Goal: Navigation & Orientation: Find specific page/section

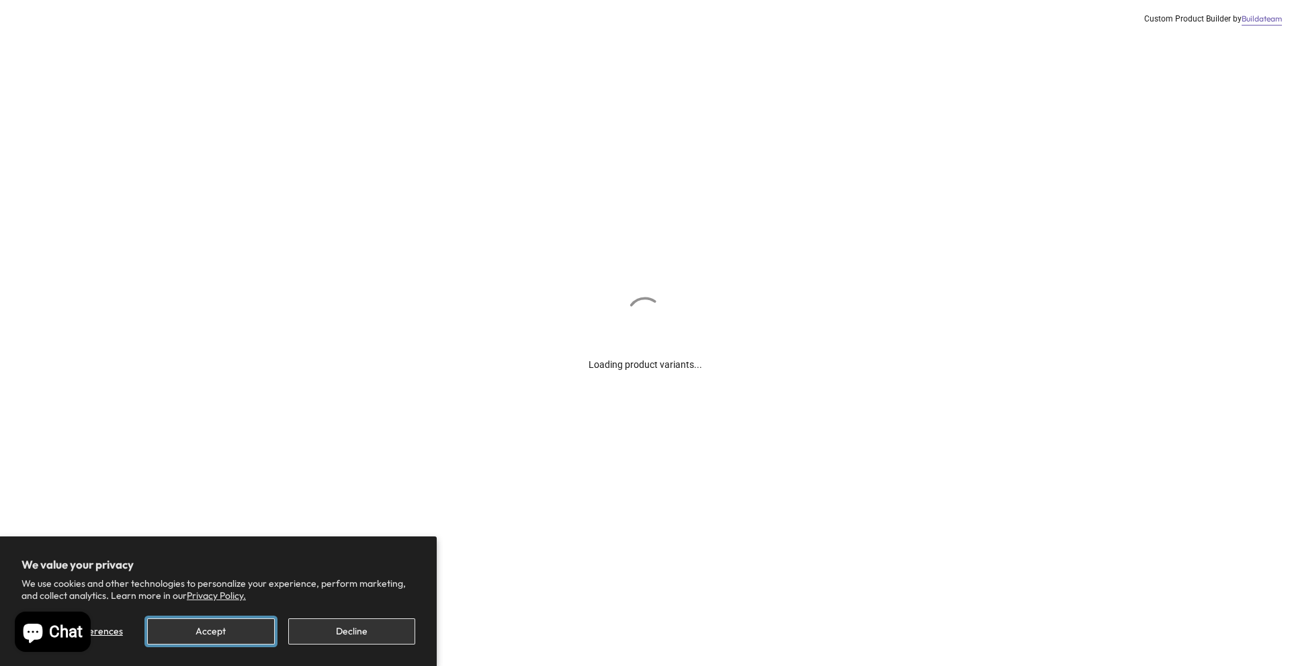
click at [237, 639] on button "Accept" at bounding box center [210, 632] width 127 height 26
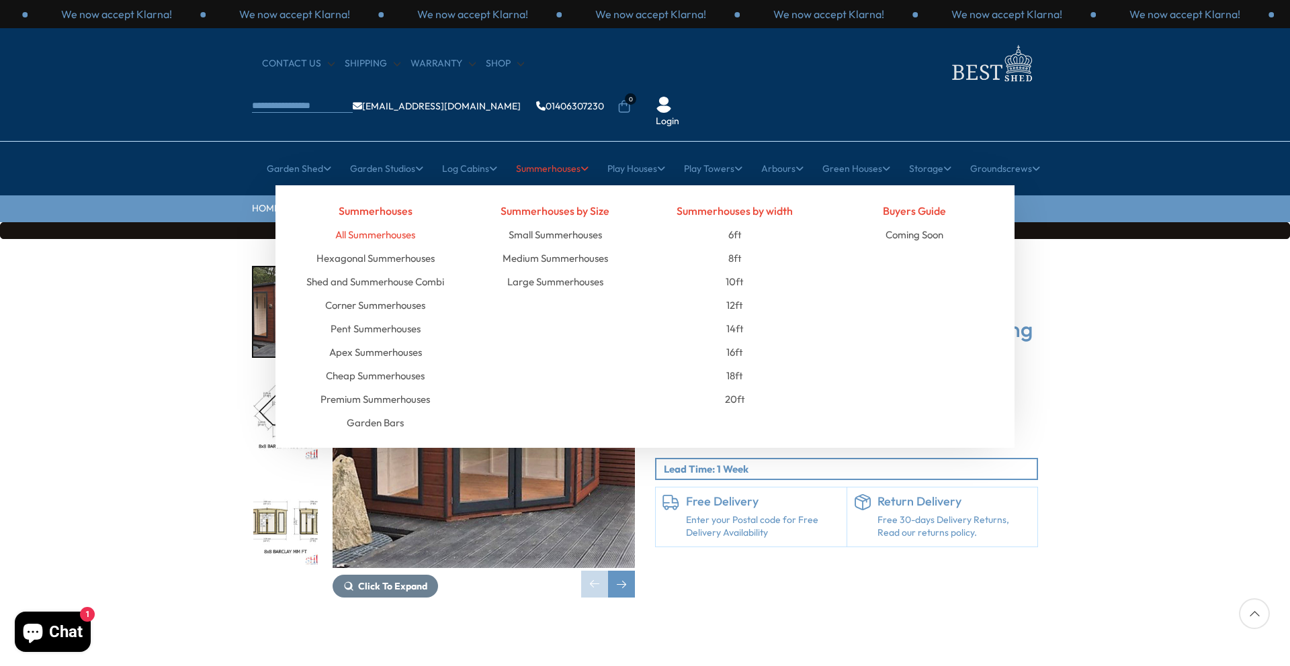
click at [363, 223] on link "All Summerhouses" at bounding box center [375, 235] width 80 height 24
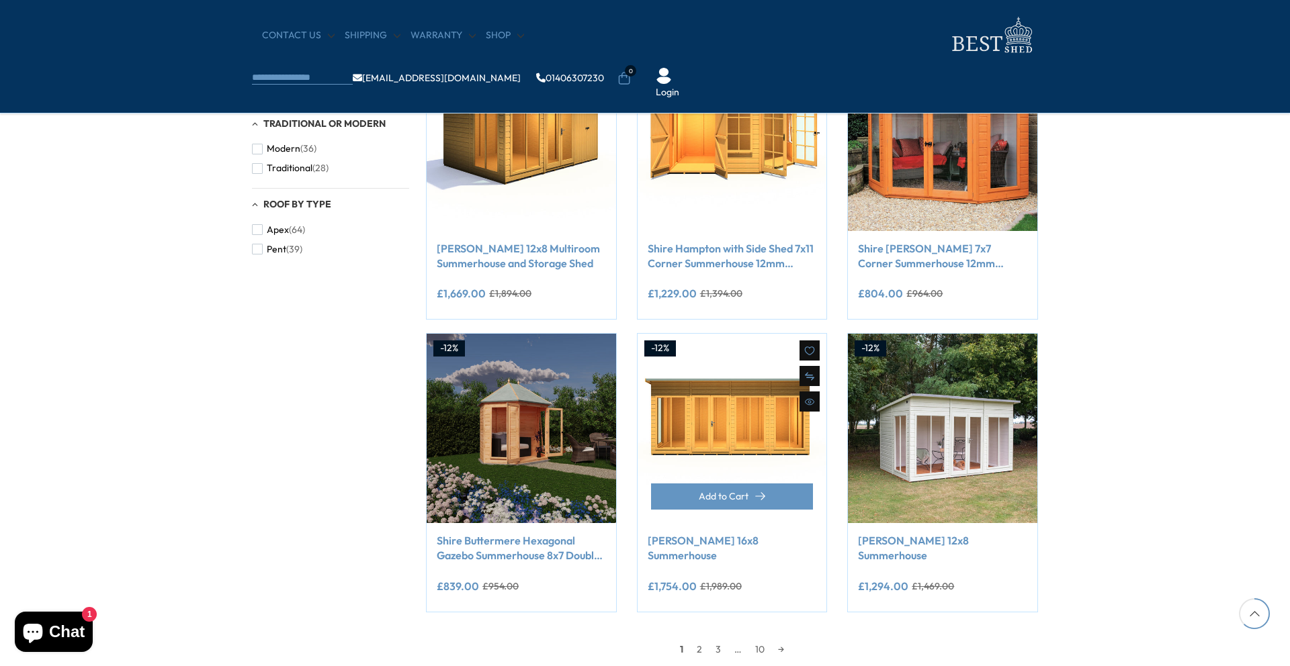
scroll to position [881, 0]
click at [697, 651] on link "2" at bounding box center [699, 649] width 19 height 20
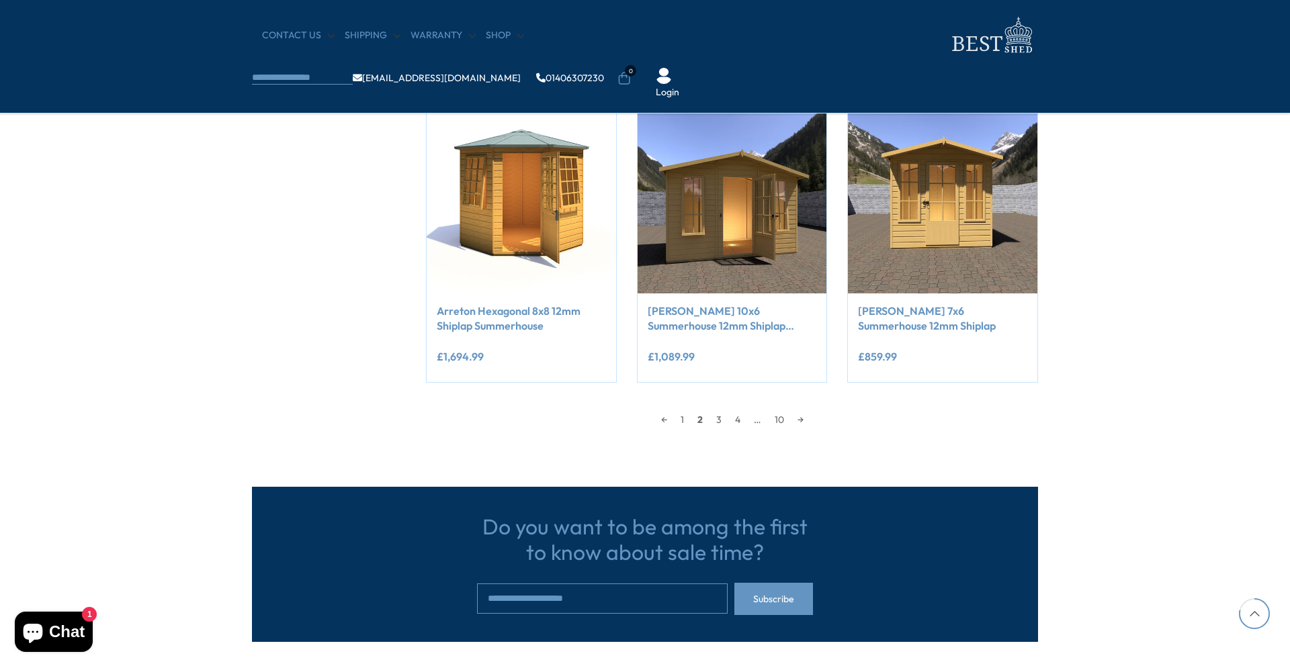
scroll to position [1116, 0]
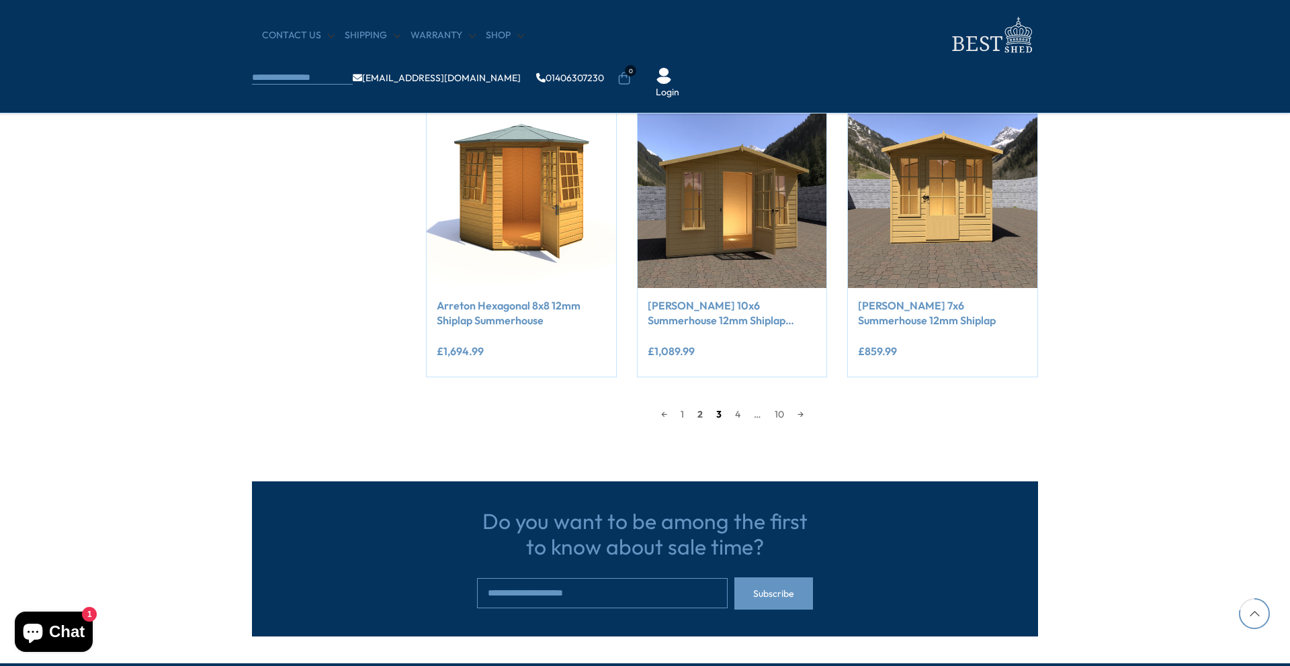
click at [719, 419] on link "3" at bounding box center [718, 414] width 19 height 20
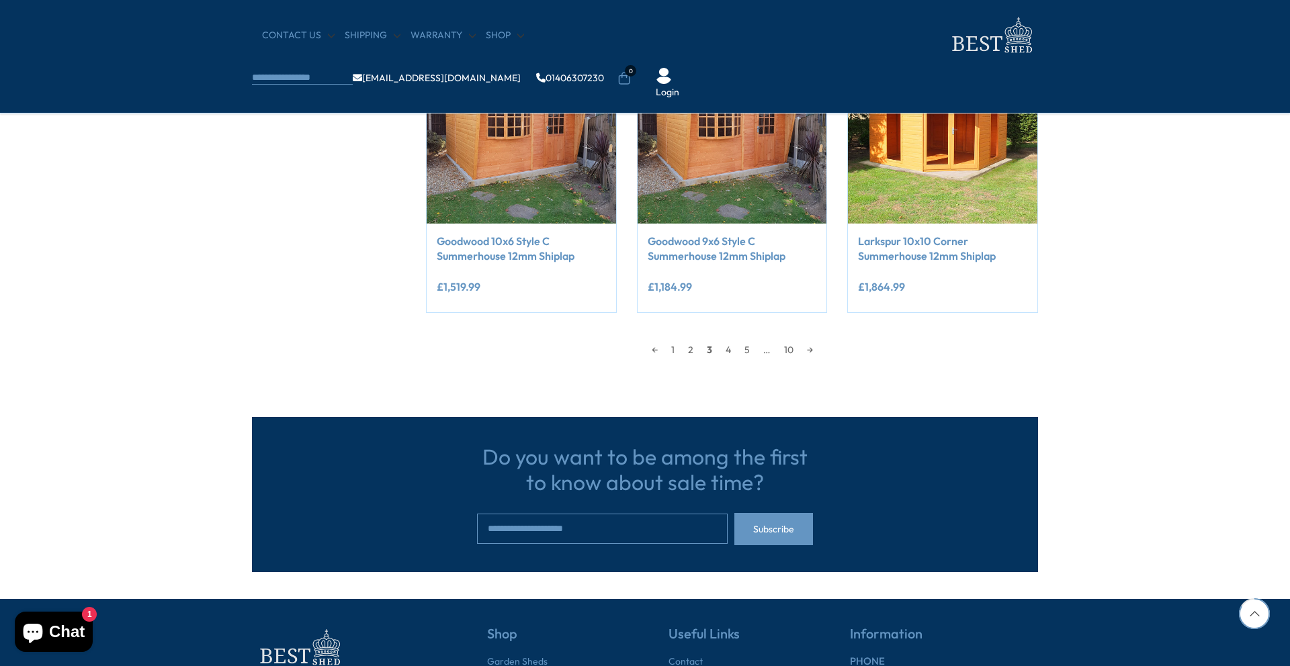
scroll to position [1240, 0]
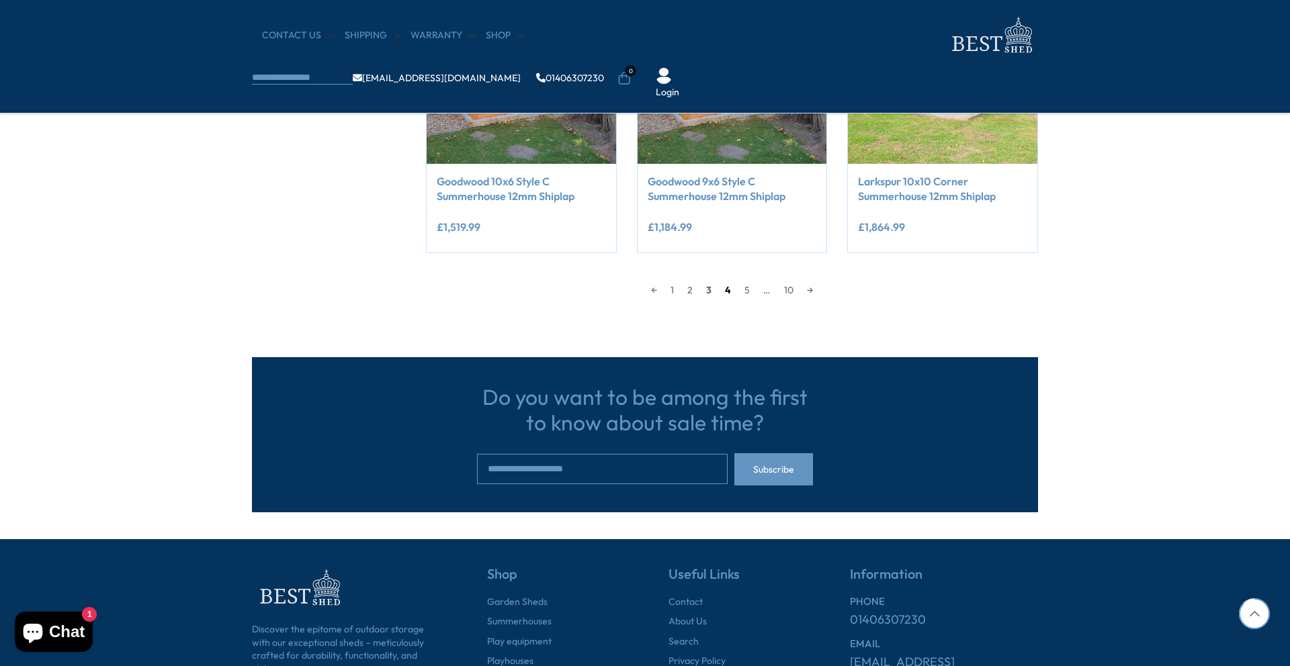
click at [731, 294] on link "4" at bounding box center [727, 290] width 19 height 20
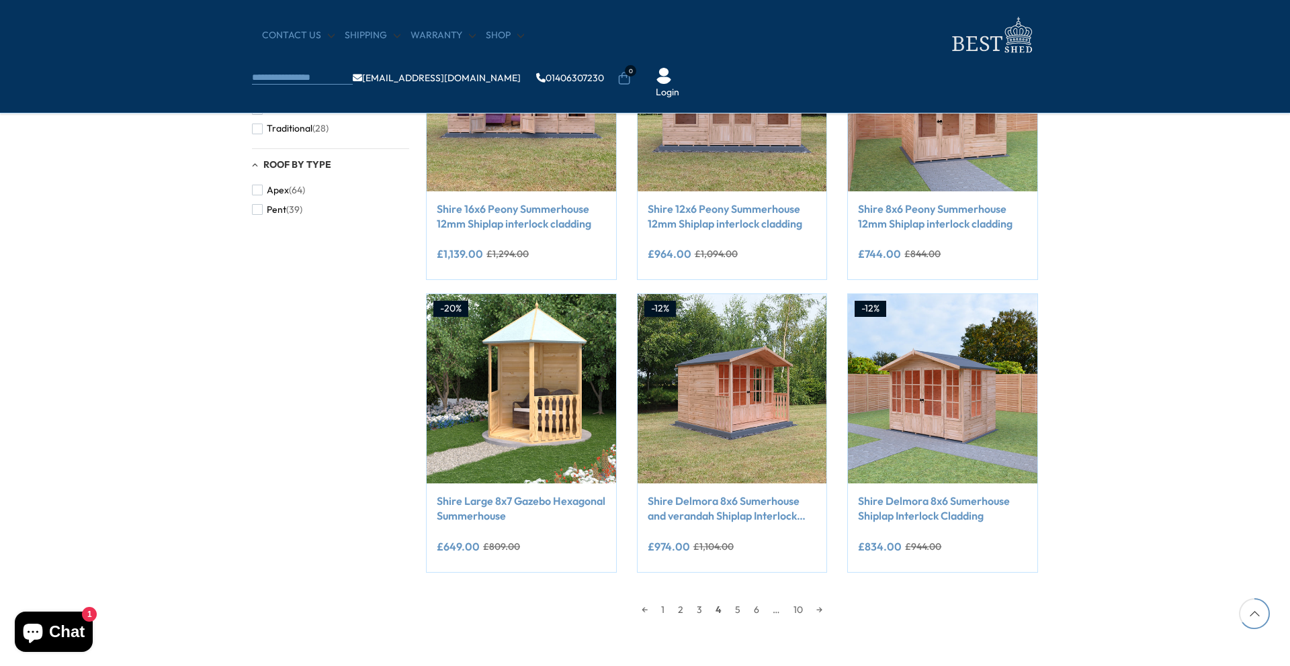
scroll to position [1255, 0]
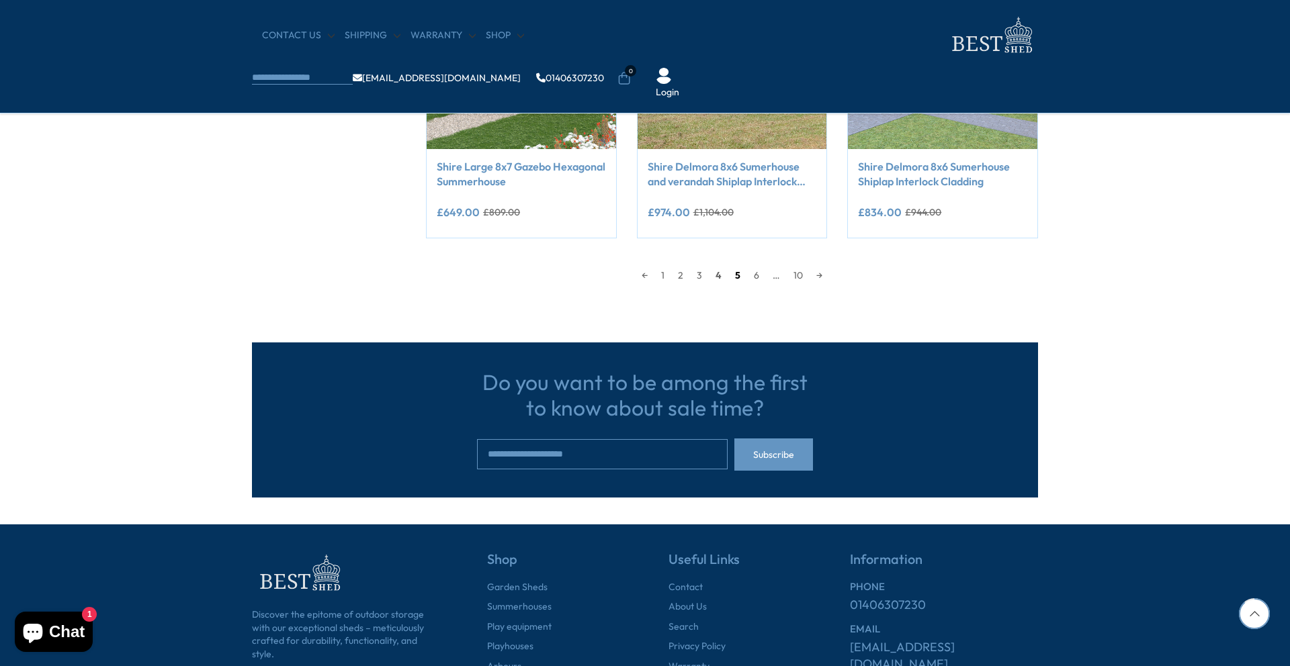
click at [738, 277] on link "5" at bounding box center [737, 275] width 19 height 20
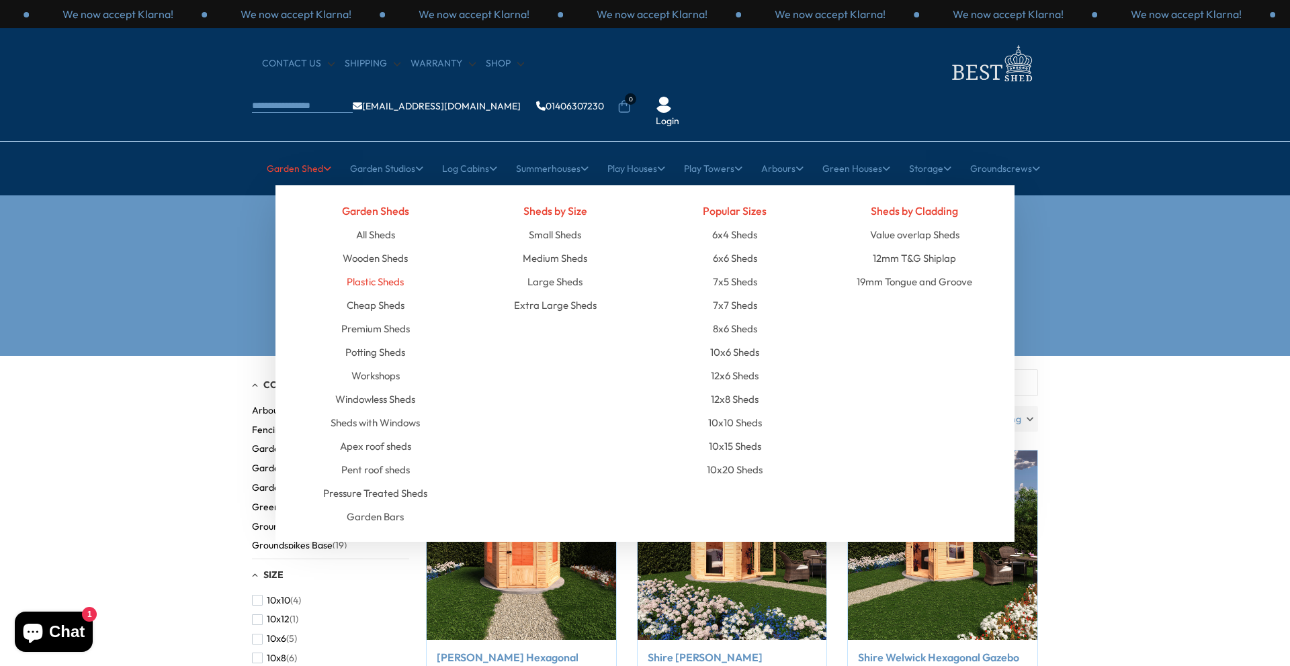
click at [371, 270] on link "Plastic Sheds" at bounding box center [375, 282] width 57 height 24
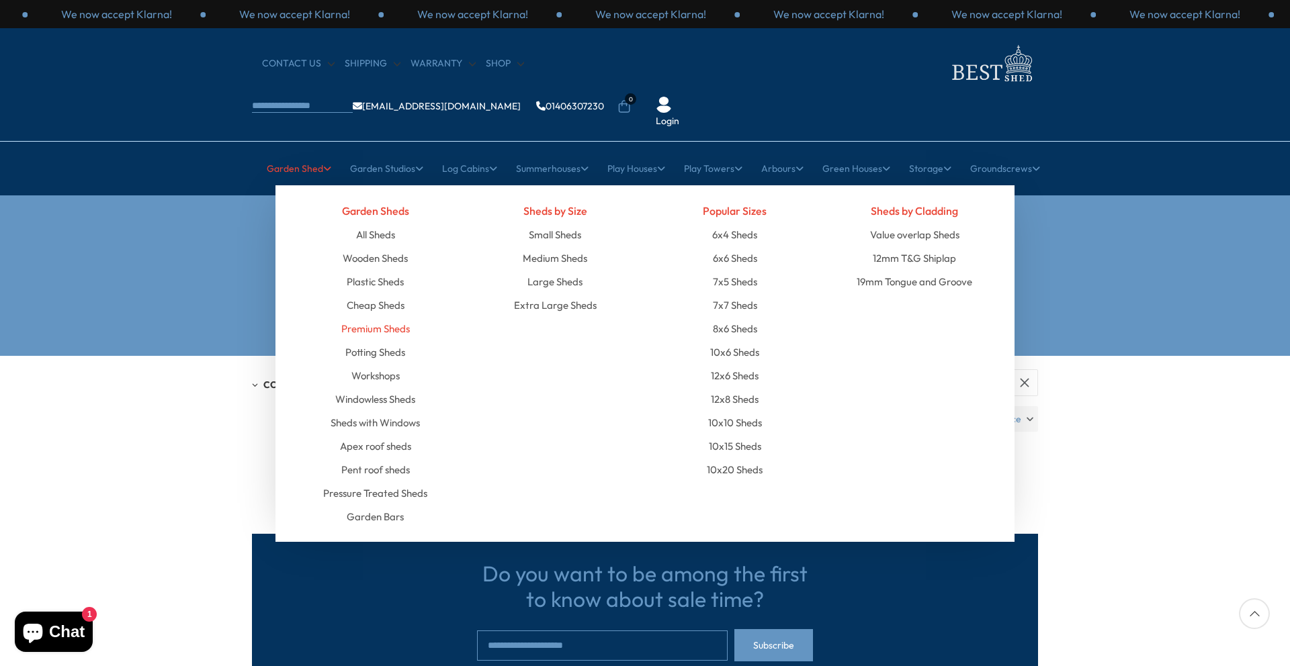
click at [369, 317] on link "Premium Sheds" at bounding box center [375, 329] width 69 height 24
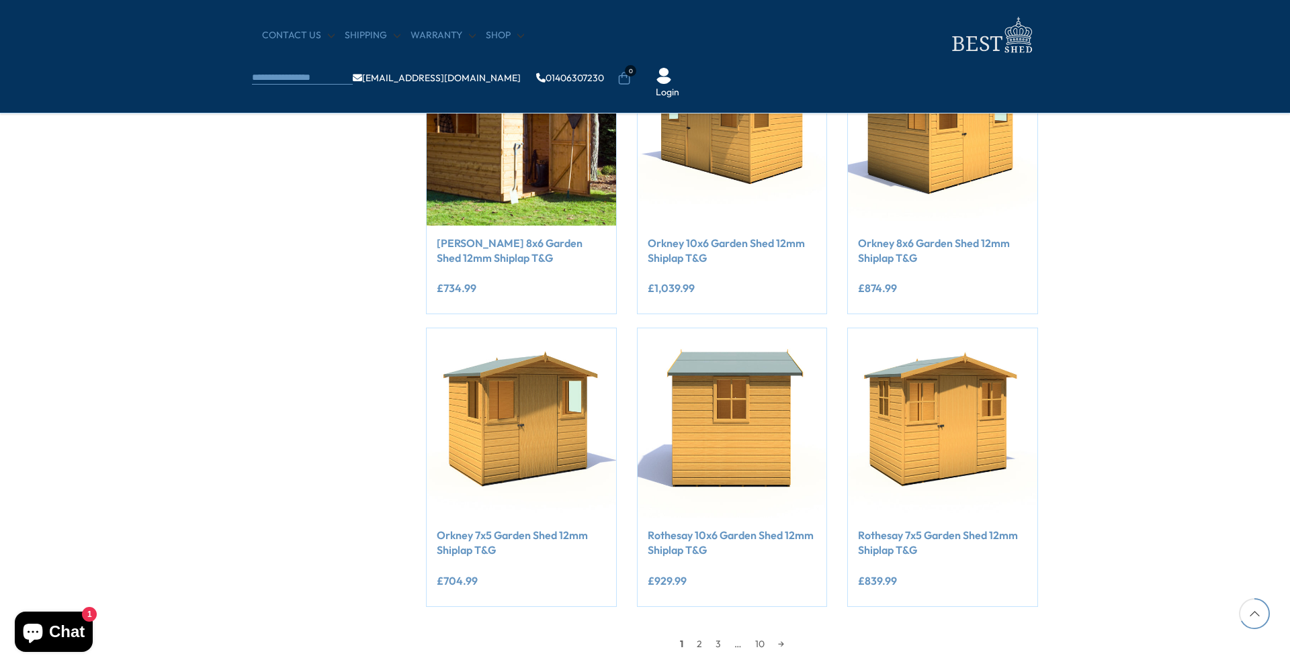
scroll to position [1274, 0]
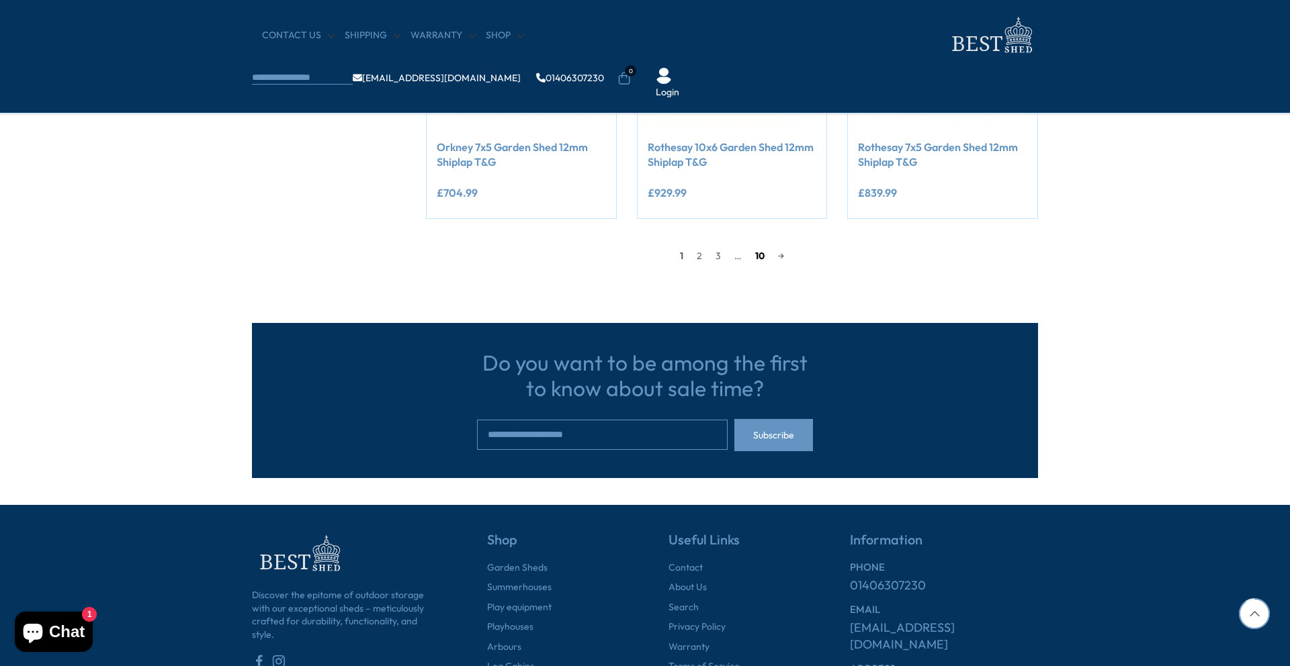
click at [754, 259] on link "10" at bounding box center [759, 256] width 23 height 20
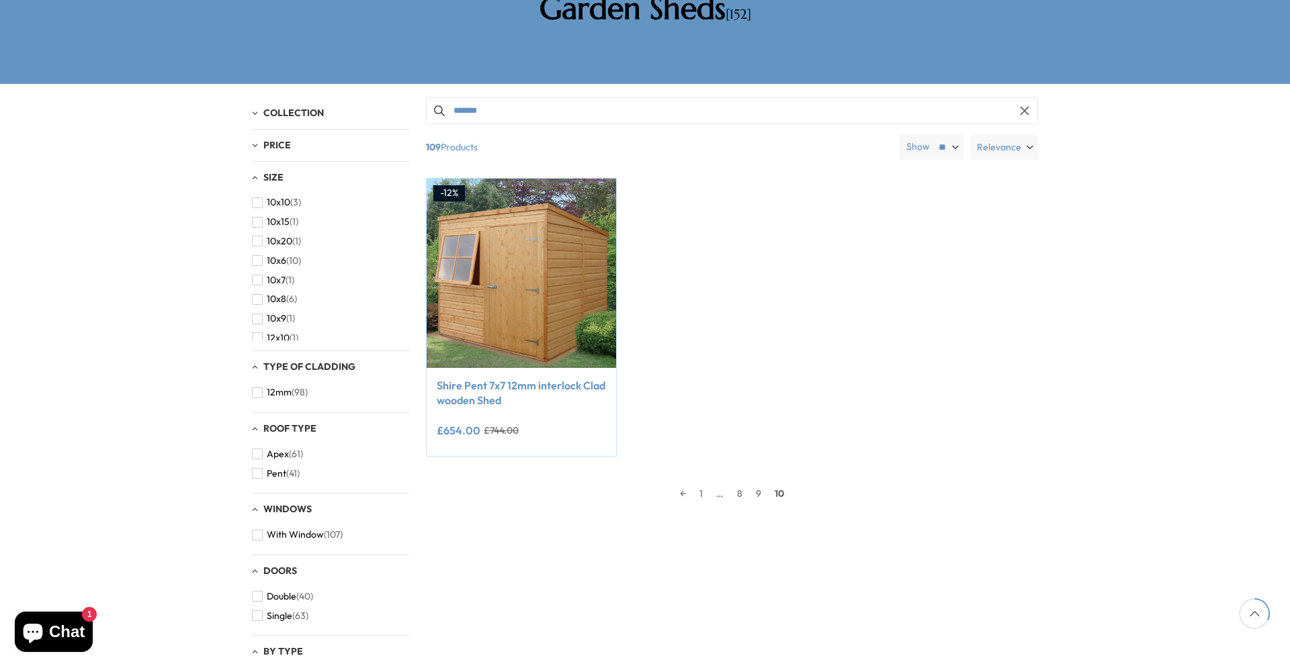
scroll to position [256, 0]
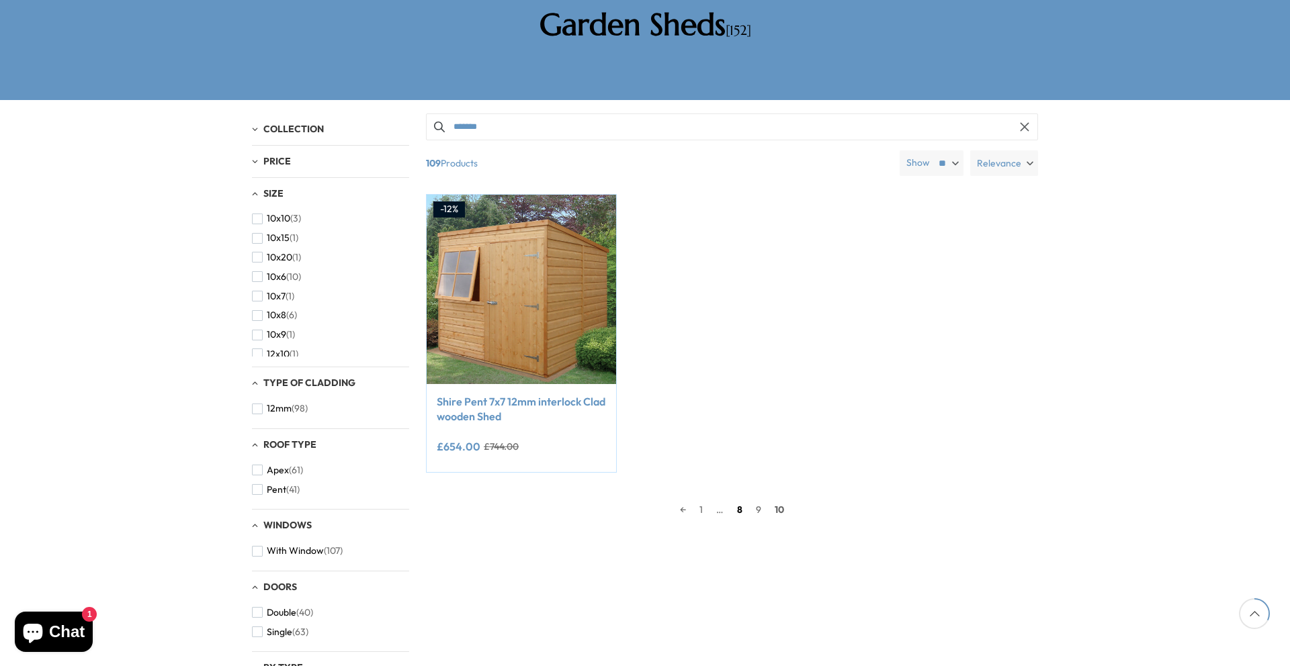
click at [746, 500] on link "8" at bounding box center [739, 510] width 19 height 20
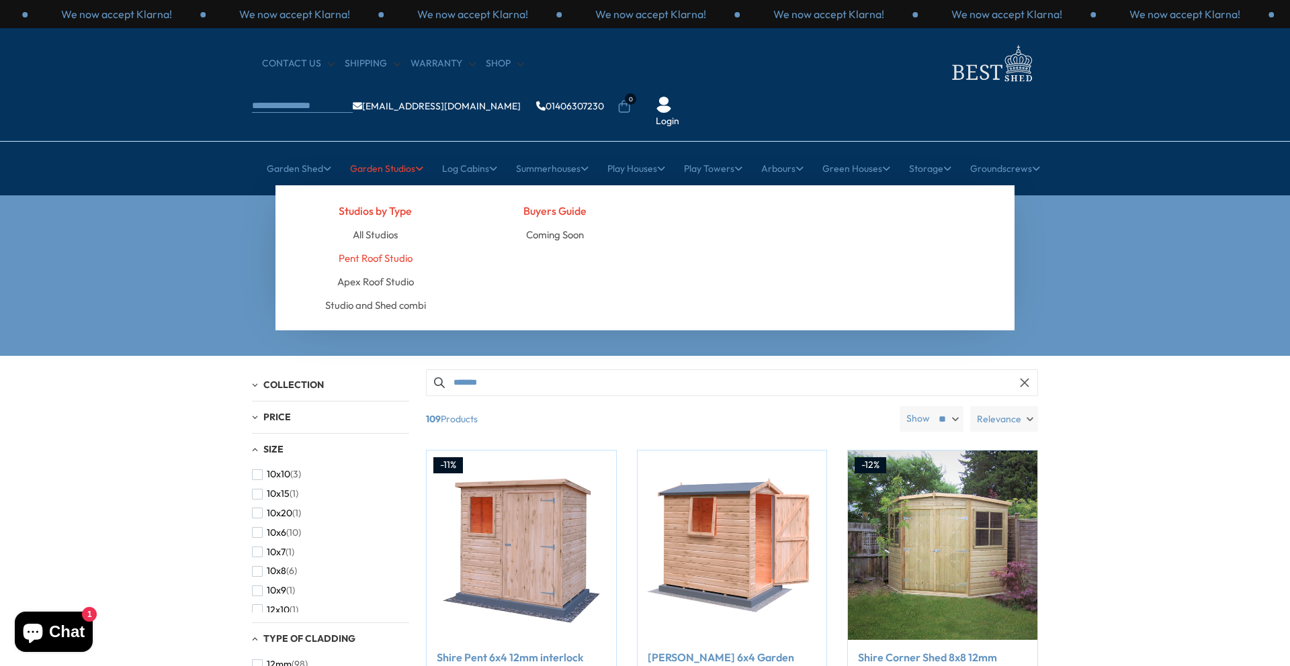
click at [392, 247] on link "Pent Roof Studio" at bounding box center [376, 259] width 74 height 24
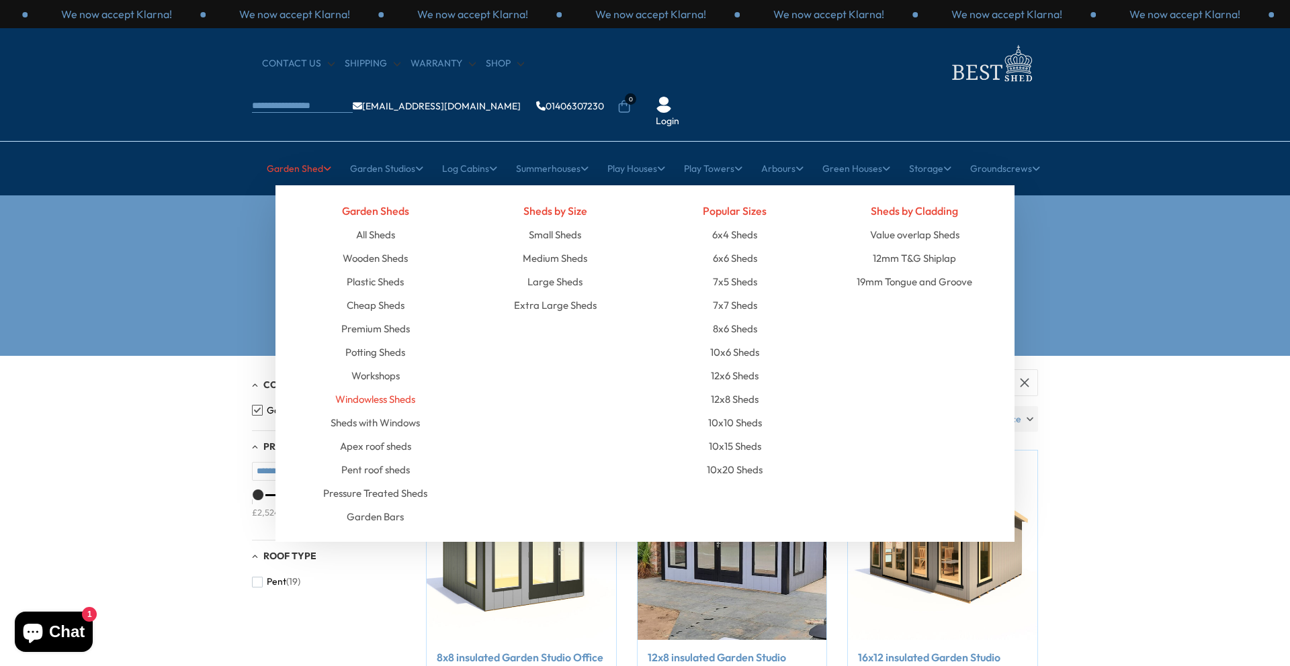
click at [370, 388] on link "Windowless Sheds" at bounding box center [375, 400] width 80 height 24
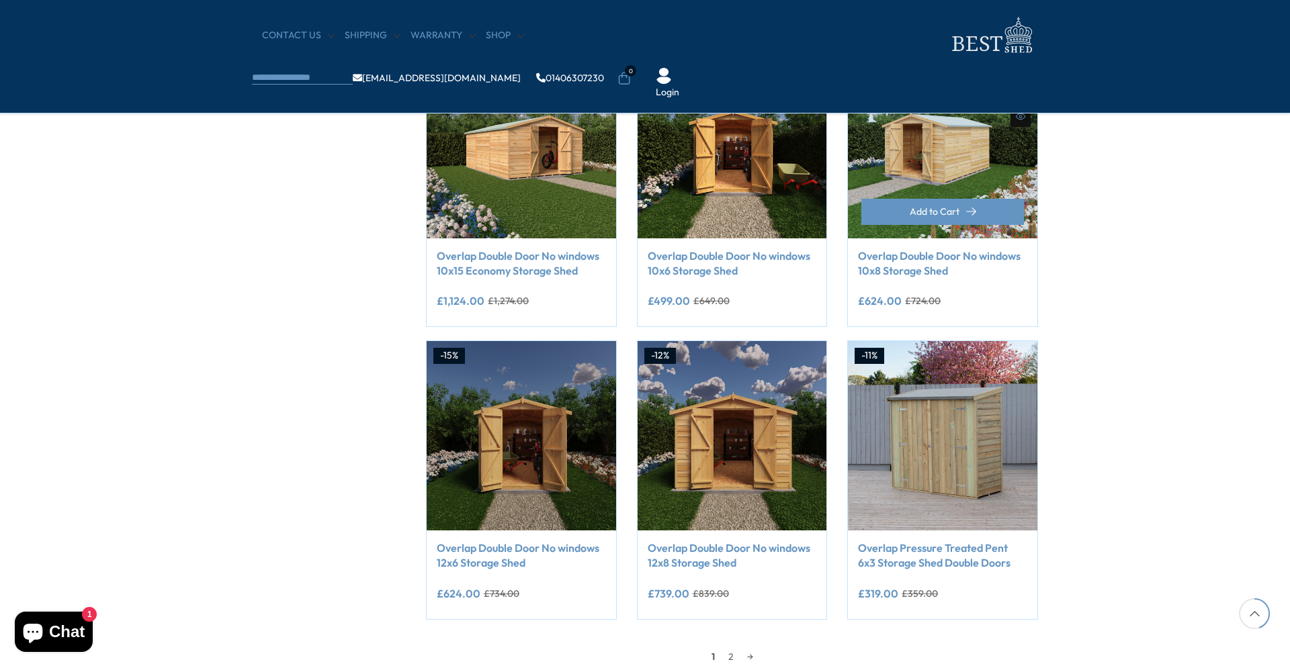
scroll to position [981, 0]
